Goal: Find specific page/section: Find specific page/section

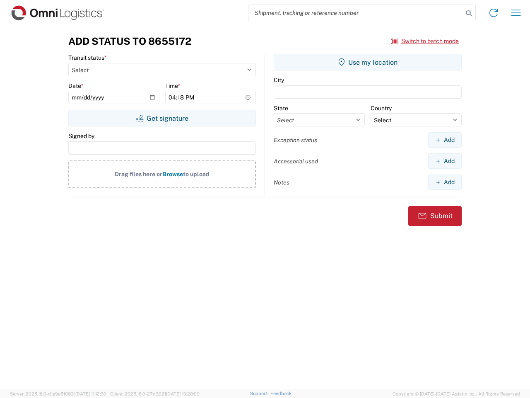
click at [356, 13] on input "search" at bounding box center [356, 13] width 215 height 16
click at [469, 13] on icon at bounding box center [469, 13] width 12 height 12
click at [494, 13] on icon at bounding box center [493, 12] width 13 height 13
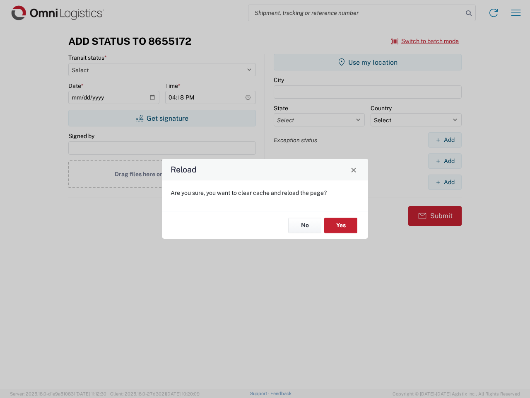
click at [516, 13] on div "Reload Are you sure, you want to clear cache and reload the page? No Yes" at bounding box center [265, 199] width 530 height 398
click at [426, 41] on div "Reload Are you sure, you want to clear cache and reload the page? No Yes" at bounding box center [265, 199] width 530 height 398
click at [162, 118] on div "Reload Are you sure, you want to clear cache and reload the page? No Yes" at bounding box center [265, 199] width 530 height 398
click at [368, 62] on div "Reload Are you sure, you want to clear cache and reload the page? No Yes" at bounding box center [265, 199] width 530 height 398
click at [445, 140] on div "Reload Are you sure, you want to clear cache and reload the page? No Yes" at bounding box center [265, 199] width 530 height 398
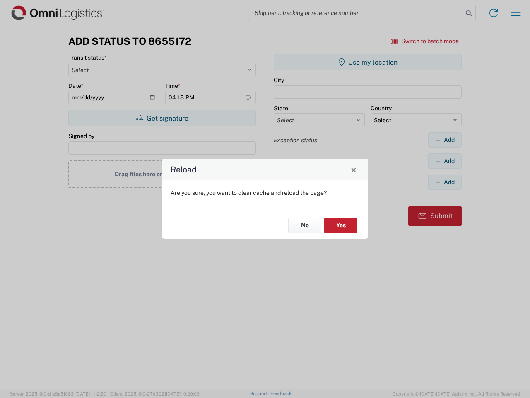
click at [445, 161] on div "Reload Are you sure, you want to clear cache and reload the page? No Yes" at bounding box center [265, 199] width 530 height 398
click at [445, 182] on div "Reload Are you sure, you want to clear cache and reload the page? No Yes" at bounding box center [265, 199] width 530 height 398
